Goal: Find specific page/section: Find specific page/section

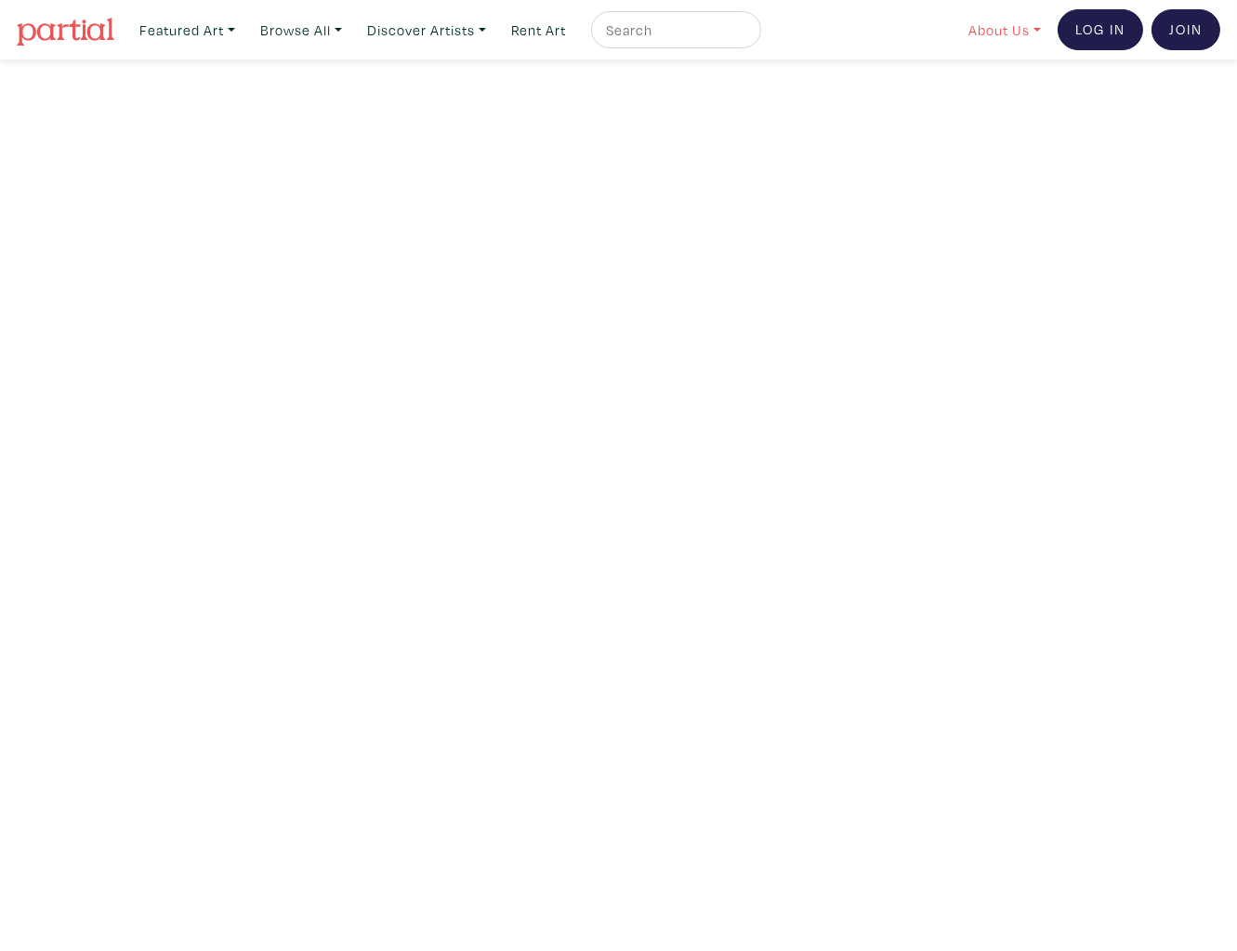
click at [1013, 33] on link "About Us" at bounding box center [1004, 30] width 89 height 38
click at [663, 36] on input "text" at bounding box center [673, 30] width 139 height 23
type input "[PERSON_NAME]"
click at [748, 35] on button "submit" at bounding box center [748, 35] width 0 height 0
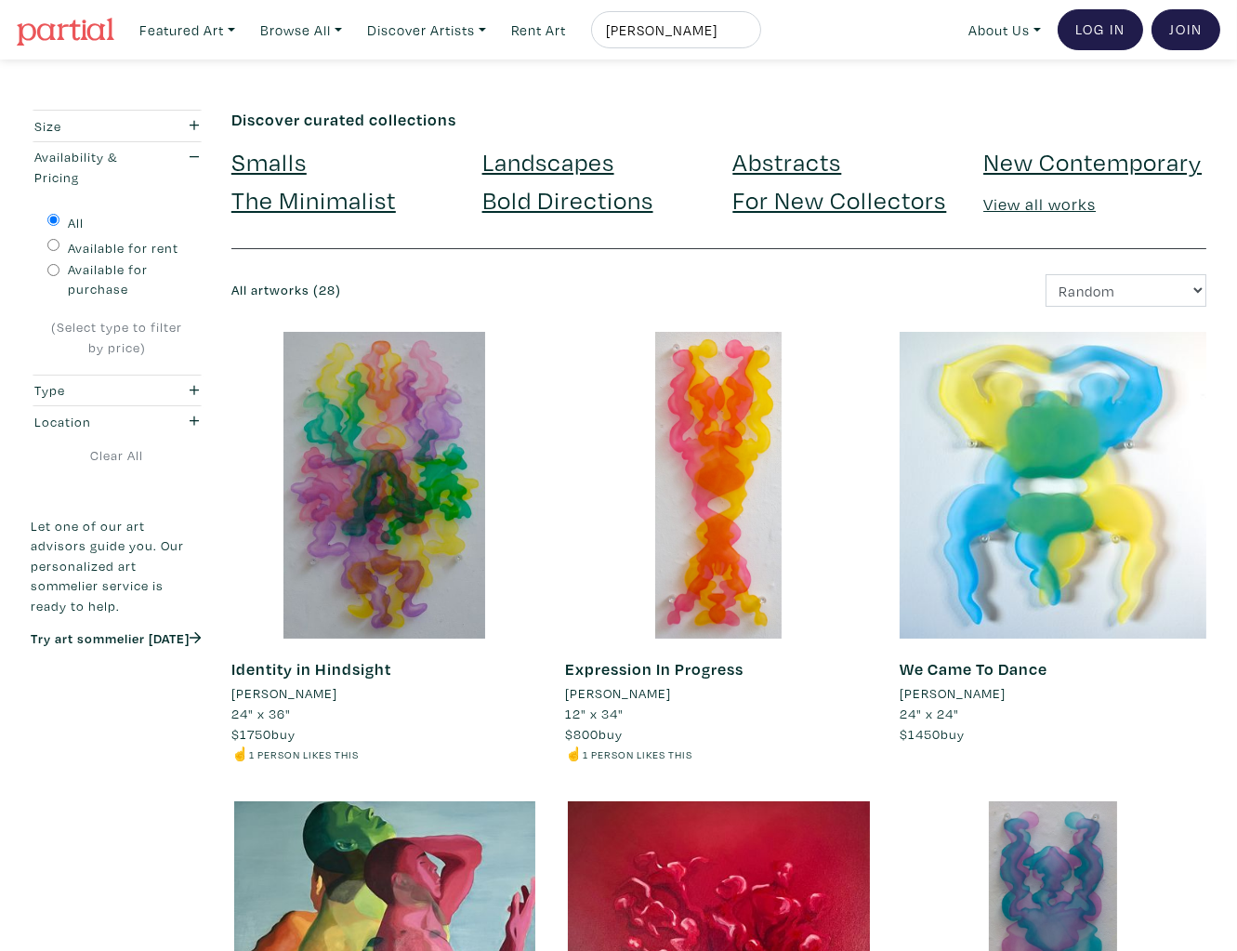
click at [251, 695] on li "Tyler Burey" at bounding box center [285, 693] width 106 height 20
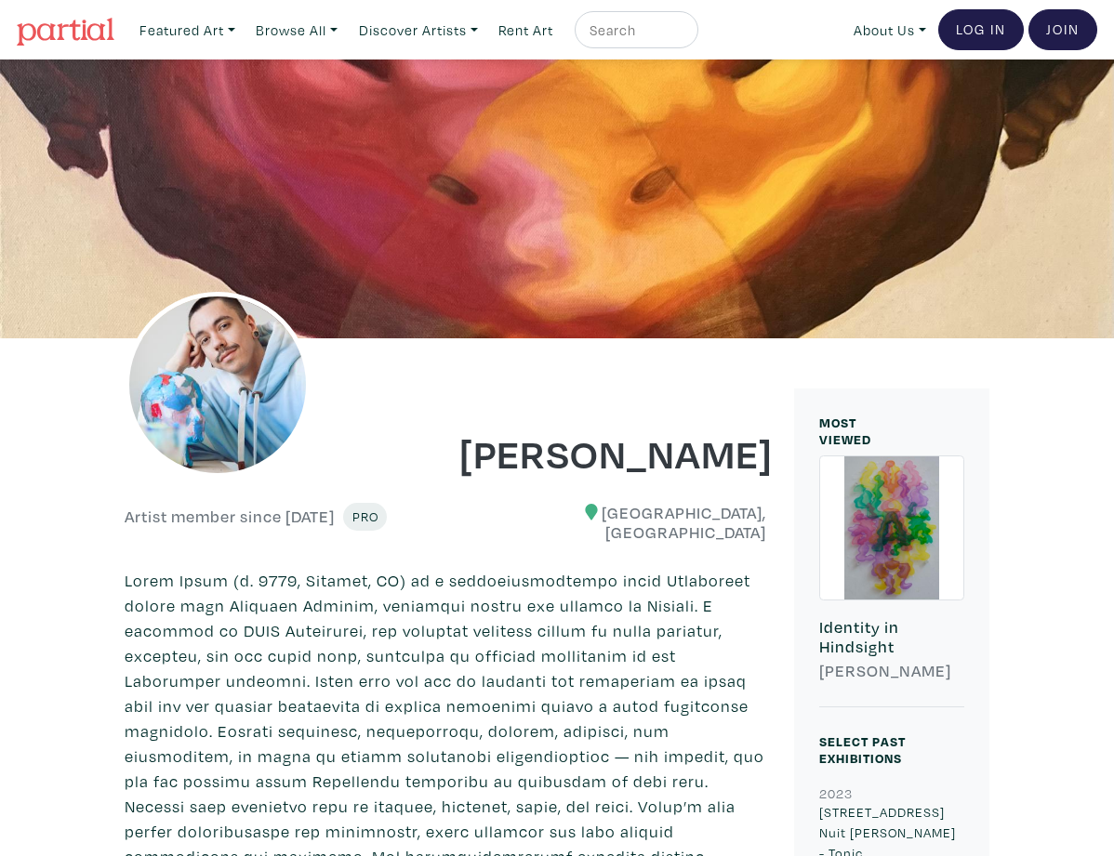
click at [654, 33] on input "text" at bounding box center [634, 30] width 93 height 23
type input "afifa"
click at [684, 35] on button "submit" at bounding box center [684, 35] width 0 height 0
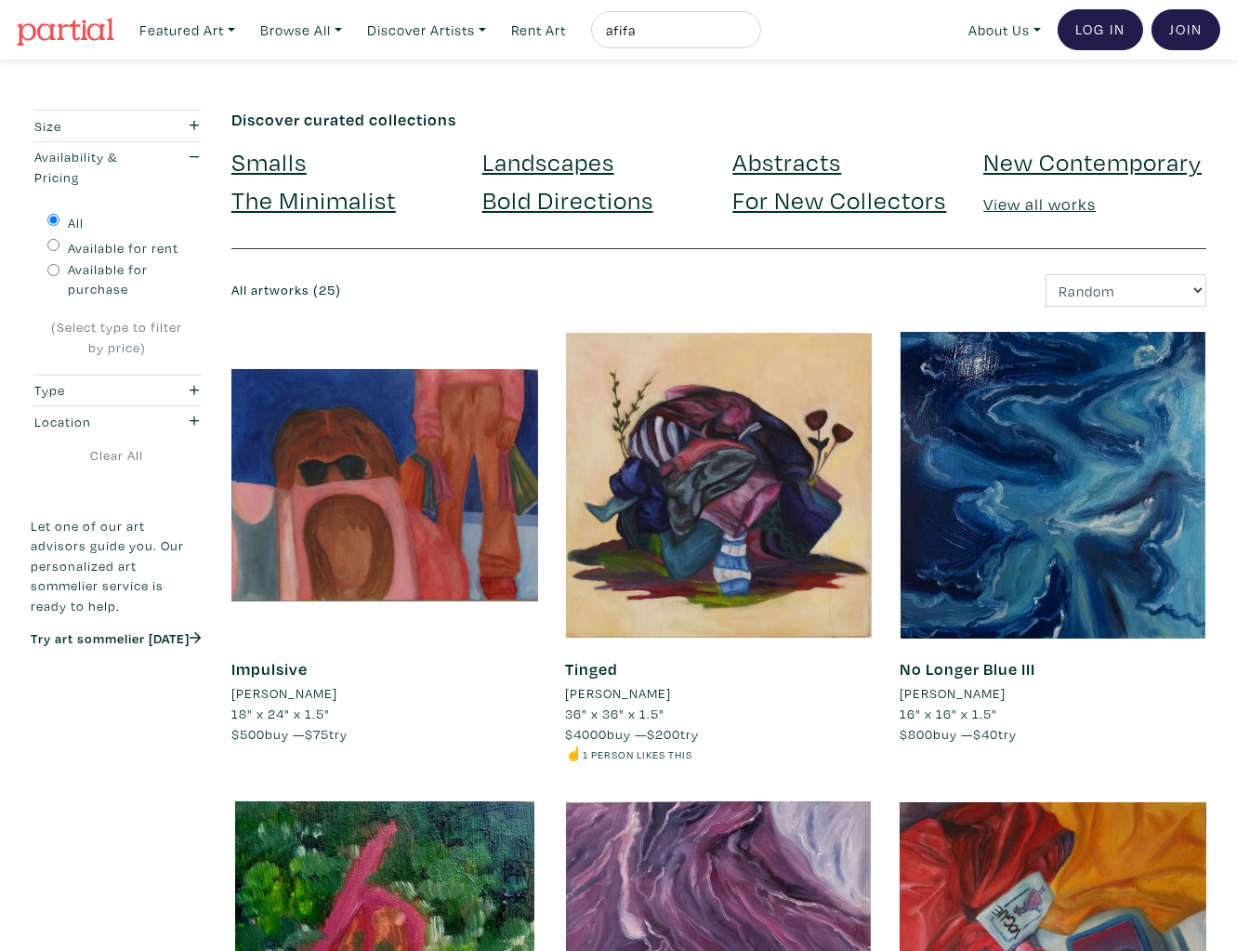
click at [268, 689] on li "Afifa Bari" at bounding box center [285, 693] width 106 height 20
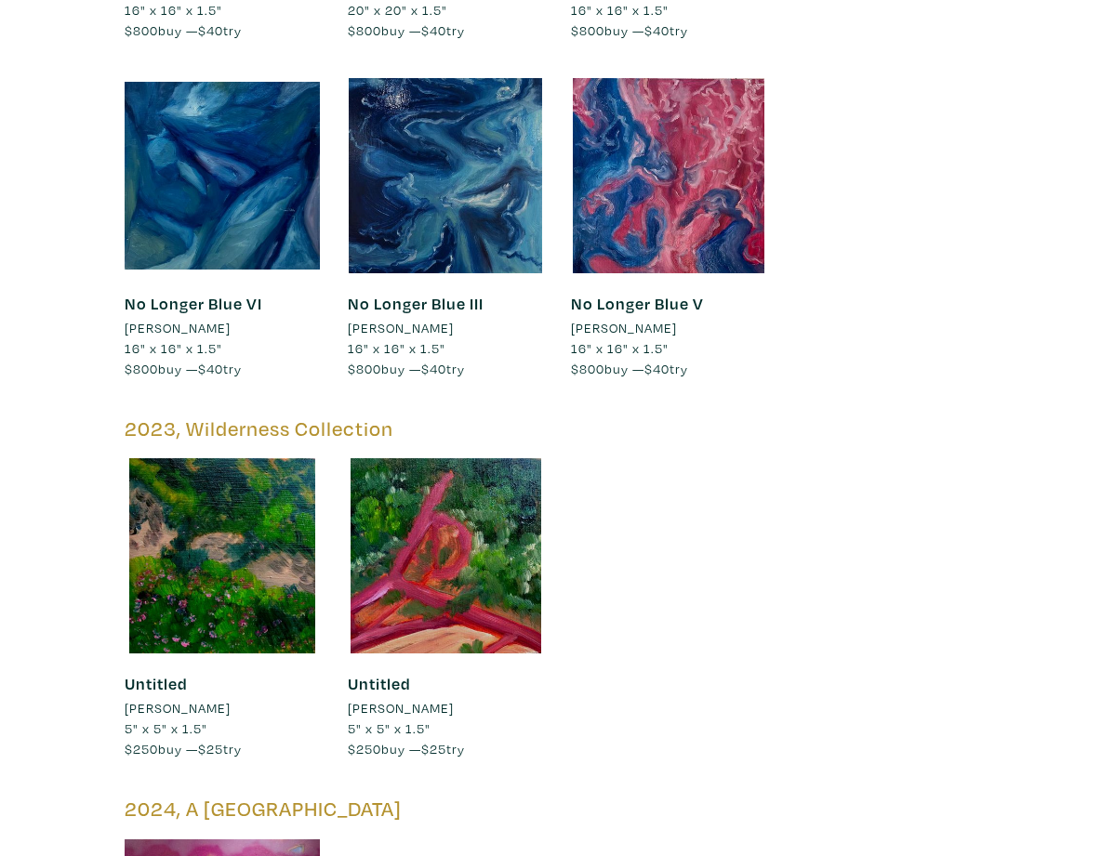
scroll to position [3593, 0]
